Goal: Information Seeking & Learning: Learn about a topic

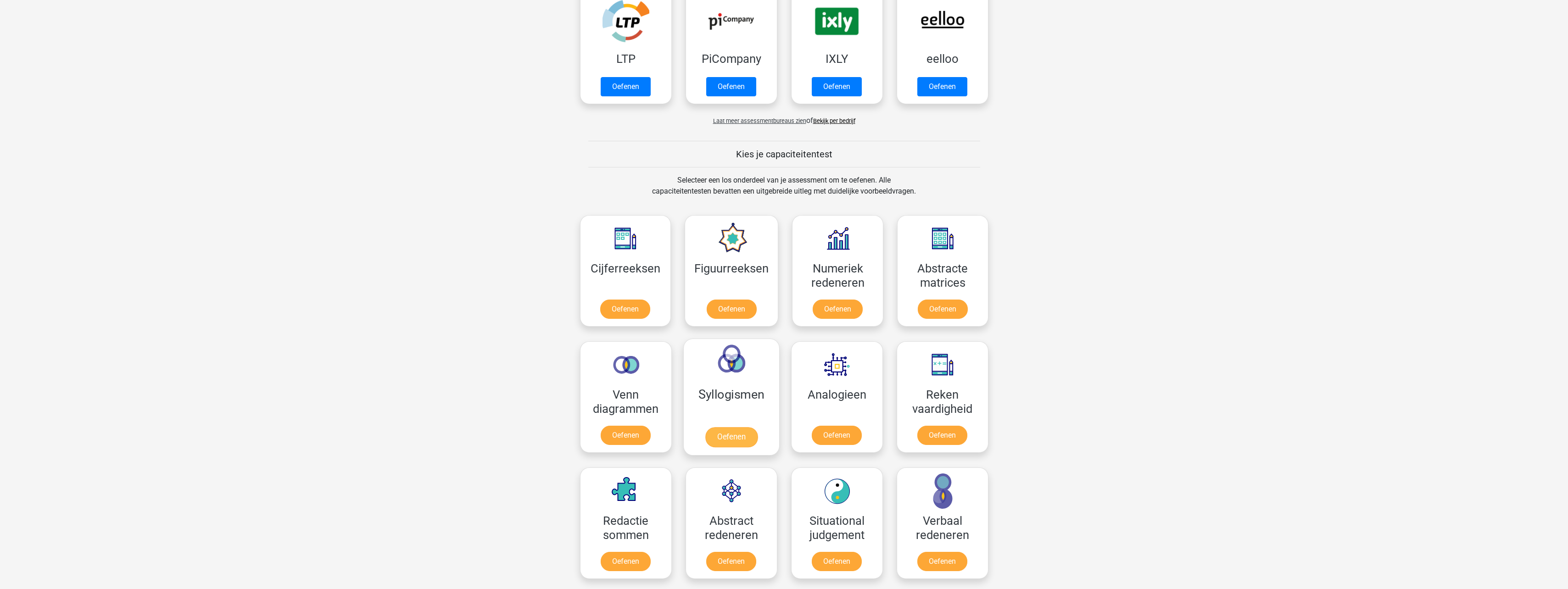
scroll to position [230, 0]
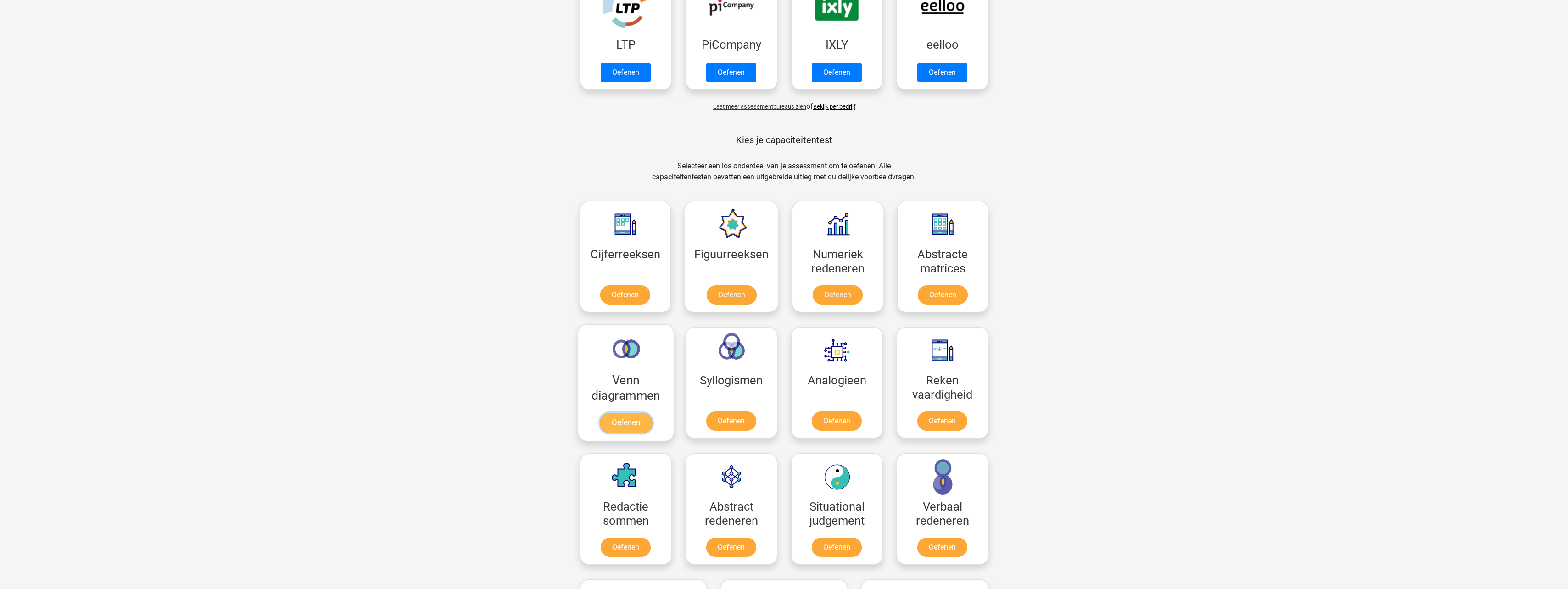
drag, startPoint x: 624, startPoint y: 390, endPoint x: 656, endPoint y: 395, distance: 32.4
click at [624, 413] on link "Oefenen" at bounding box center [625, 422] width 53 height 20
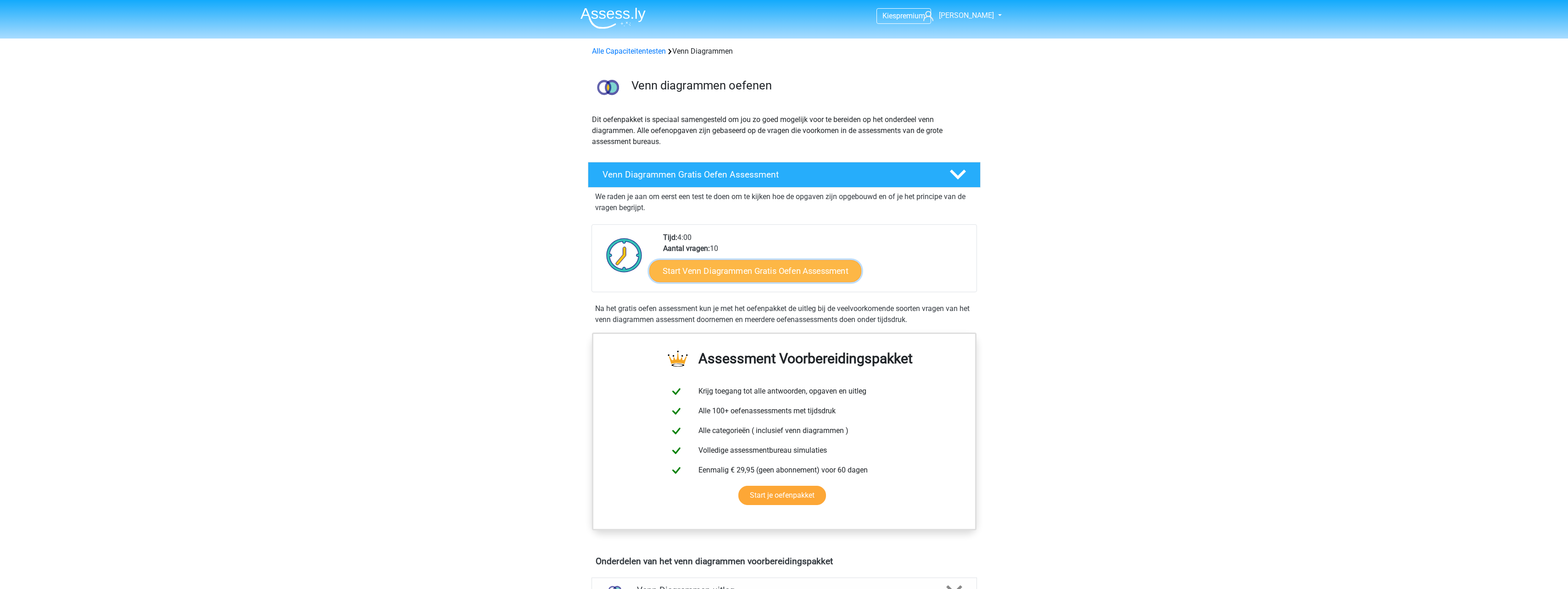
click at [747, 269] on link "Start Venn Diagrammen Gratis Oefen Assessment" at bounding box center [756, 271] width 212 height 22
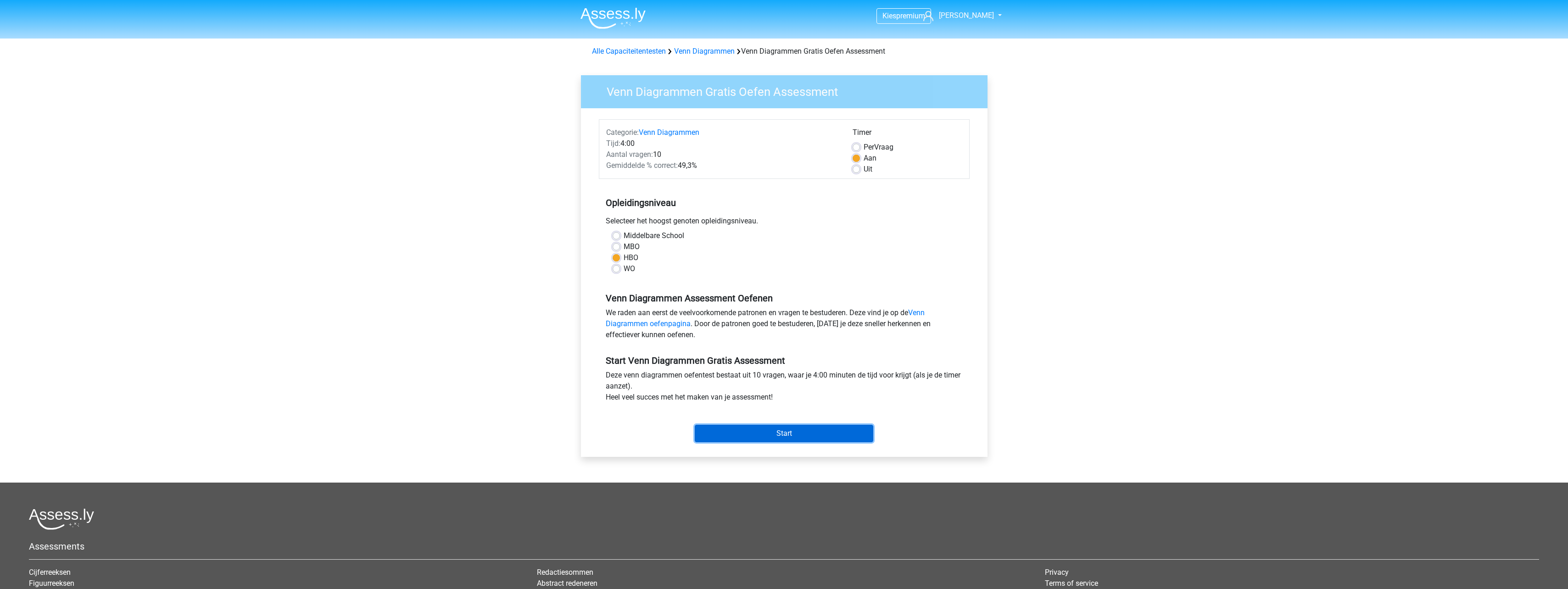
click at [819, 436] on input "Start" at bounding box center [784, 434] width 179 height 17
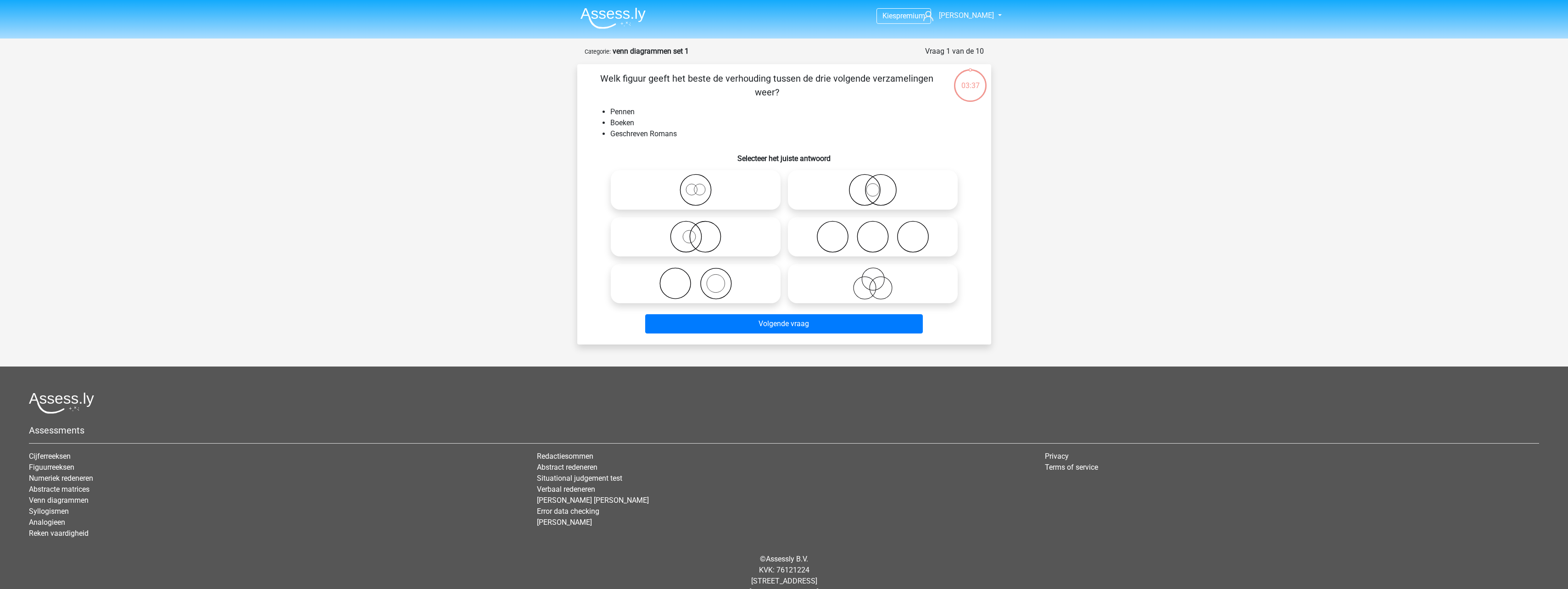
click at [884, 290] on icon at bounding box center [873, 283] width 162 height 32
click at [879, 279] on input "radio" at bounding box center [876, 276] width 6 height 6
radio input "true"
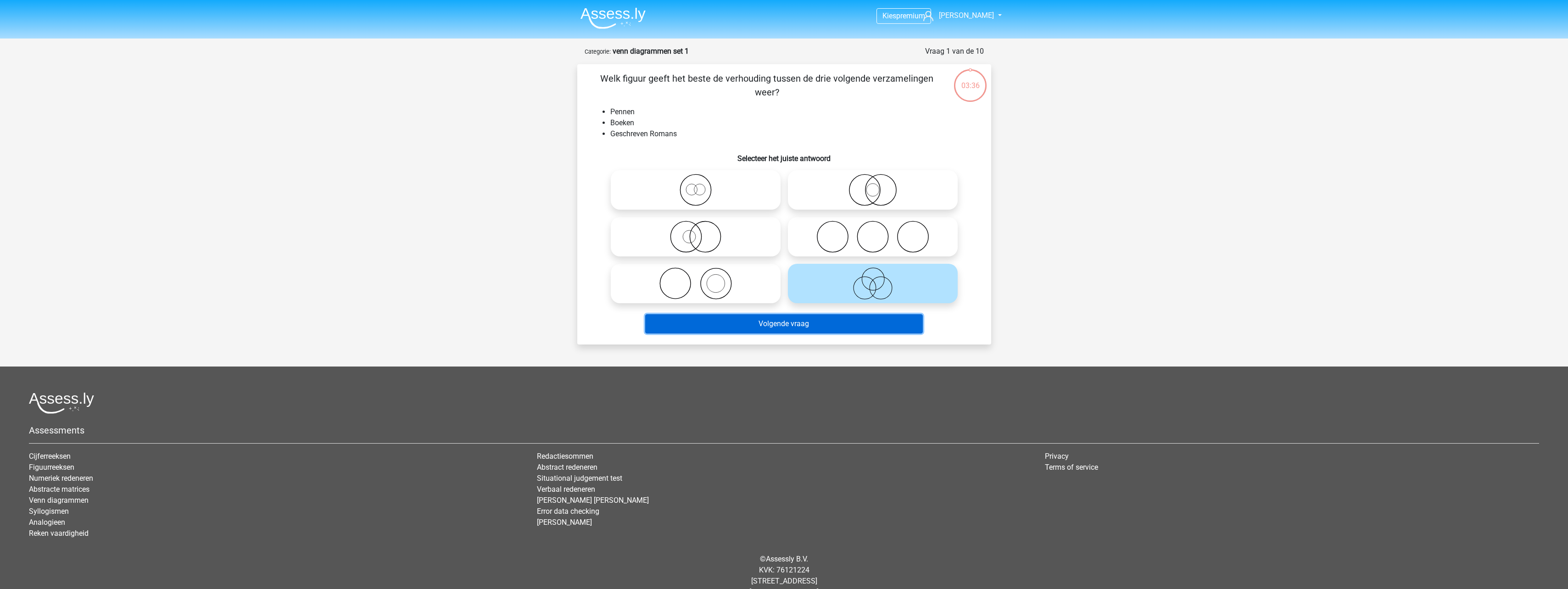
click at [877, 316] on button "Volgende vraag" at bounding box center [784, 324] width 278 height 19
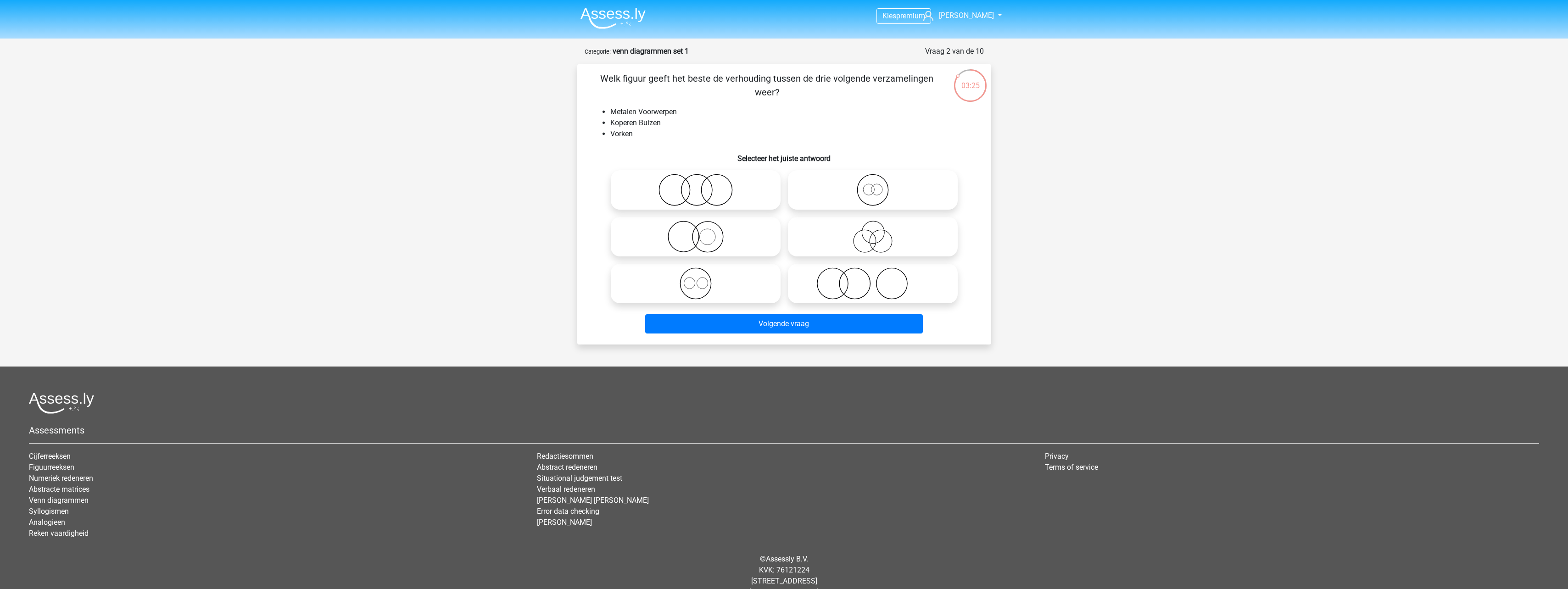
click at [628, 14] on img at bounding box center [612, 18] width 65 height 22
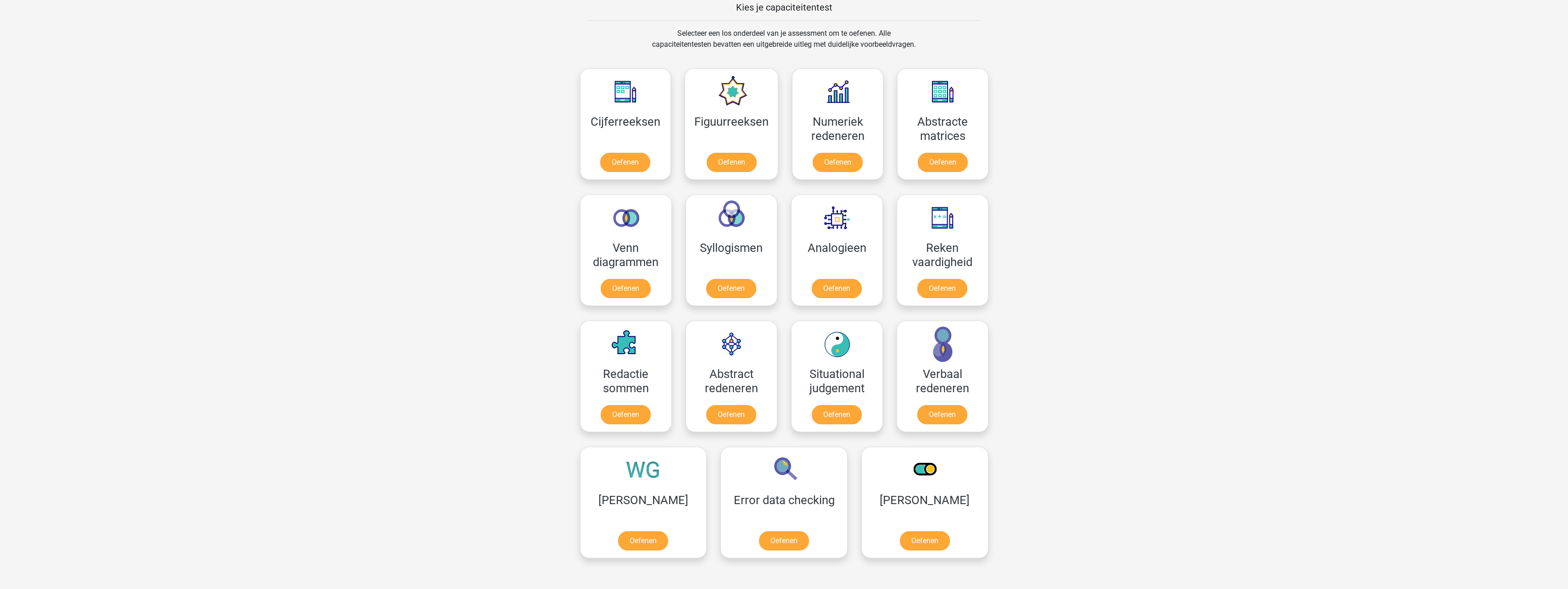
scroll to position [367, 0]
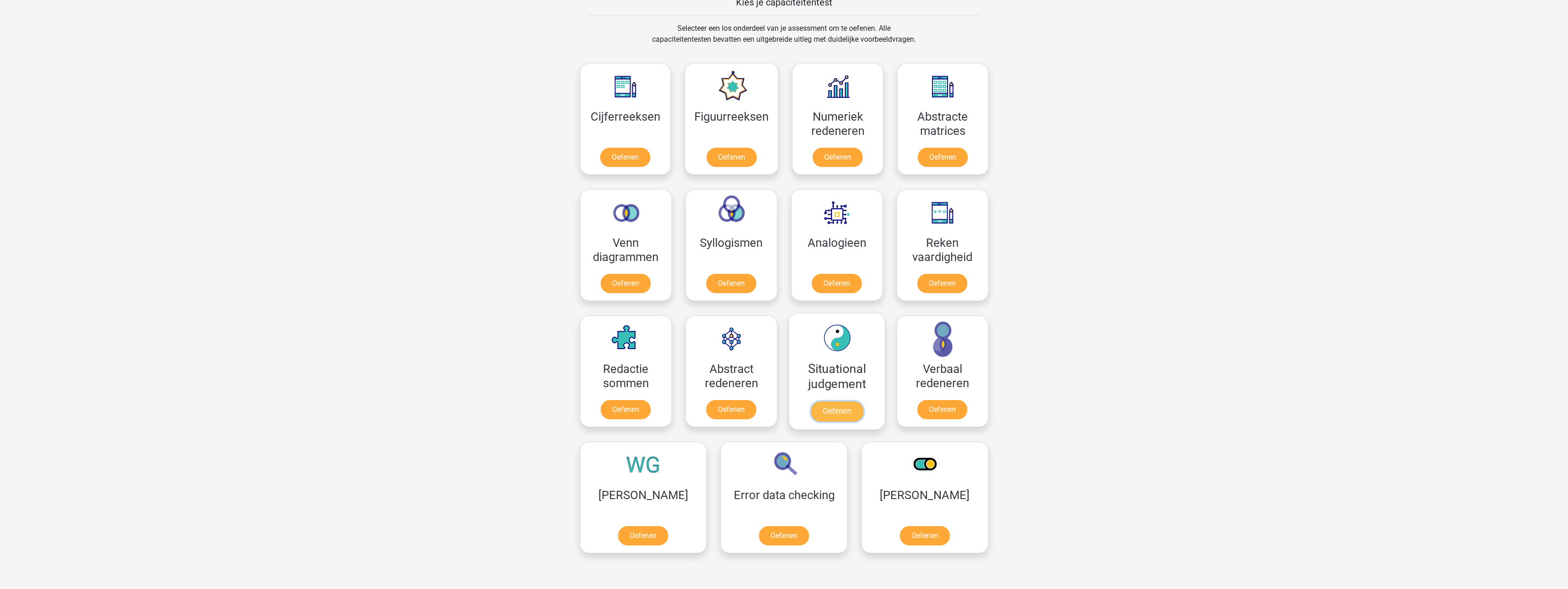
click at [848, 402] on link "Oefenen" at bounding box center [837, 411] width 53 height 20
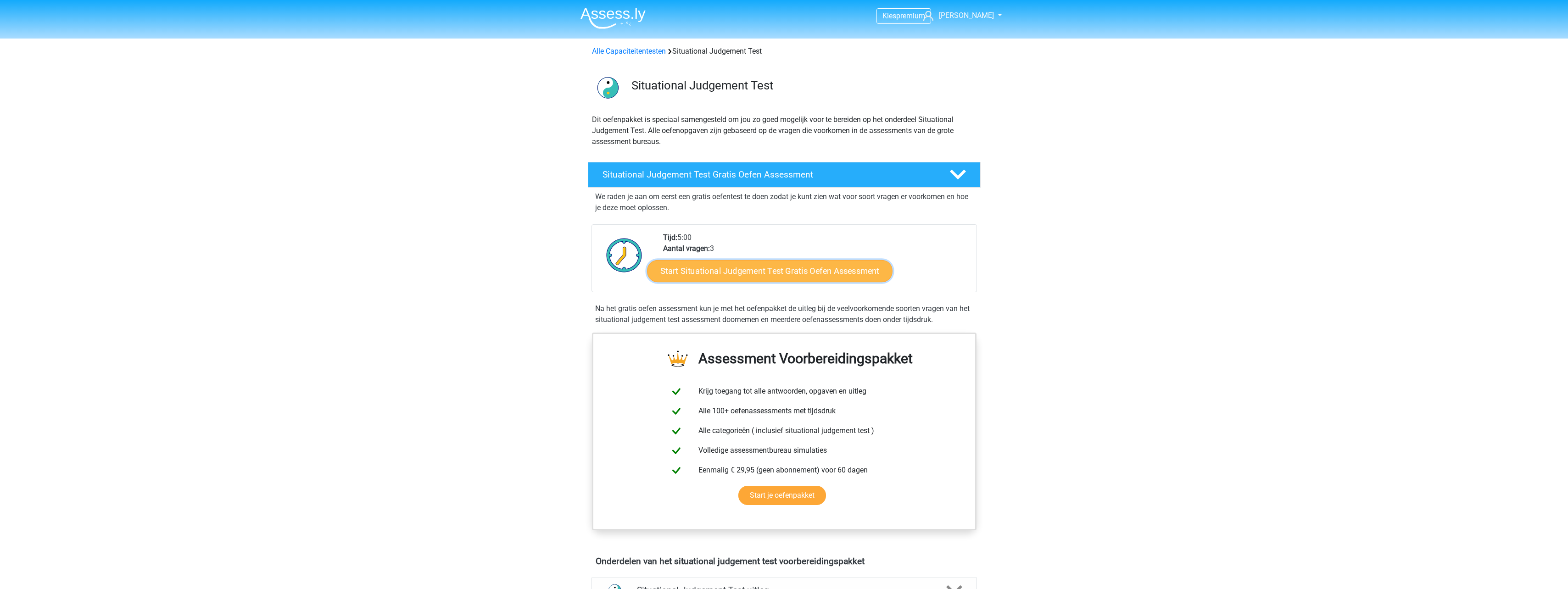
click at [730, 272] on link "Start Situational Judgement Test Gratis Oefen Assessment" at bounding box center [769, 271] width 245 height 22
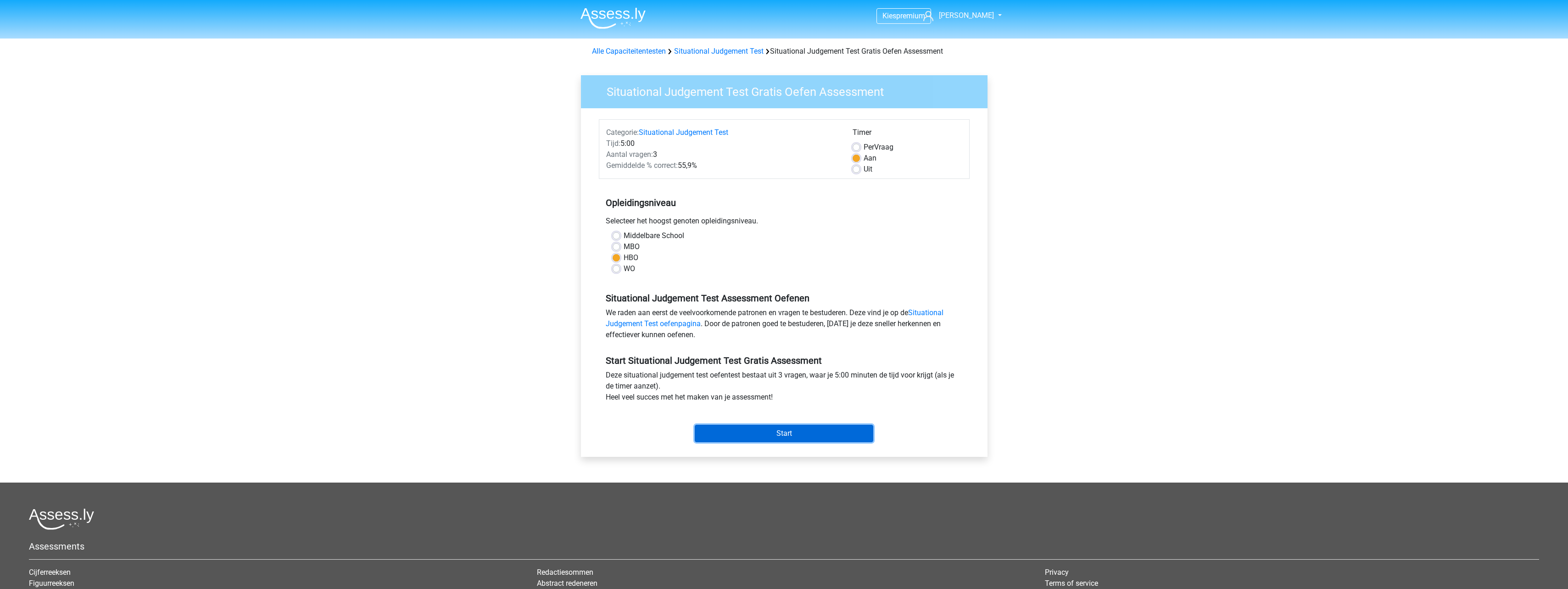
click at [788, 436] on input "Start" at bounding box center [784, 434] width 179 height 17
